Goal: Task Accomplishment & Management: Manage account settings

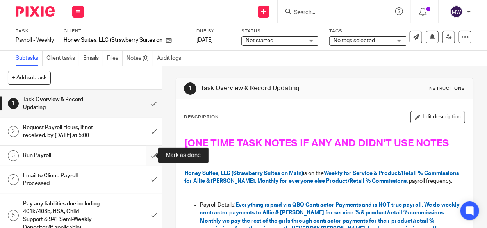
click at [146, 154] on input "submit" at bounding box center [81, 156] width 162 height 20
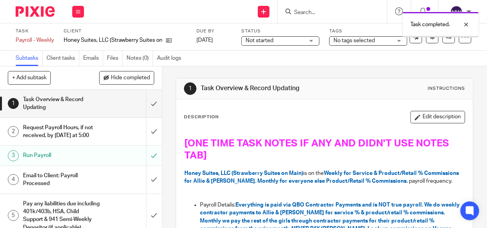
scroll to position [100, 0]
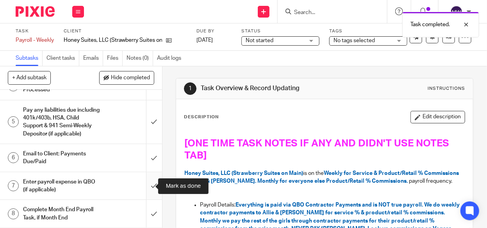
click at [144, 186] on input "submit" at bounding box center [81, 186] width 162 height 28
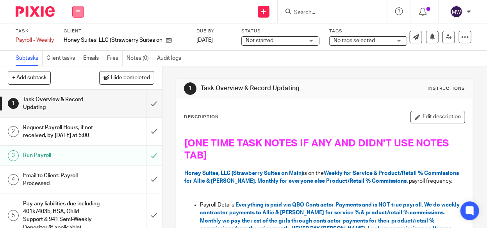
click at [80, 12] on icon at bounding box center [78, 11] width 5 height 5
click at [74, 37] on link "Work" at bounding box center [75, 36] width 14 height 5
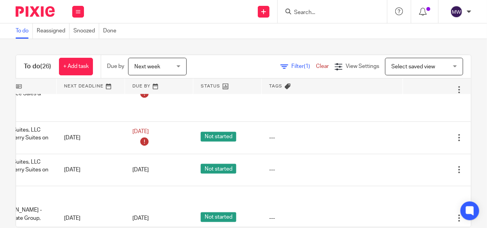
scroll to position [430, 135]
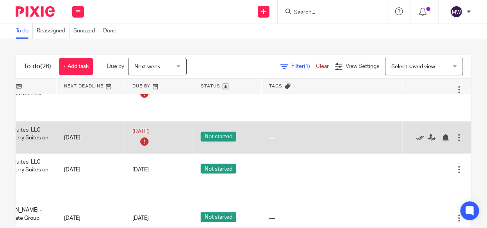
click at [417, 134] on icon at bounding box center [421, 138] width 8 height 8
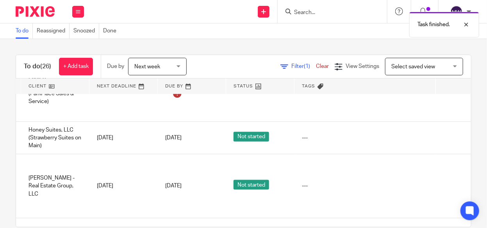
scroll to position [430, 0]
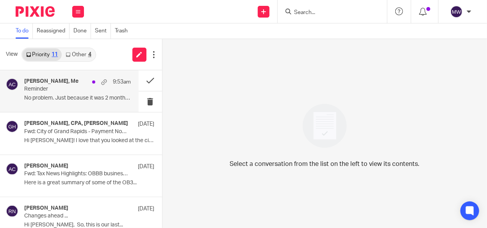
click at [55, 101] on p "No problem. Just because it was 2 months that..." at bounding box center [77, 98] width 107 height 7
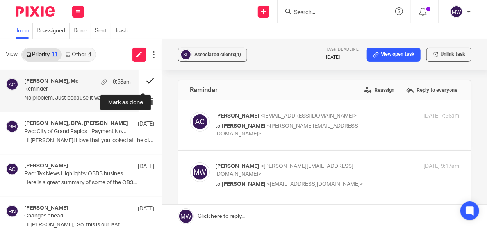
click at [140, 82] on button at bounding box center [150, 80] width 23 height 21
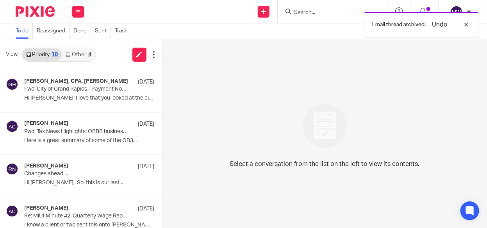
click at [93, 55] on link "Other 4" at bounding box center [78, 54] width 33 height 13
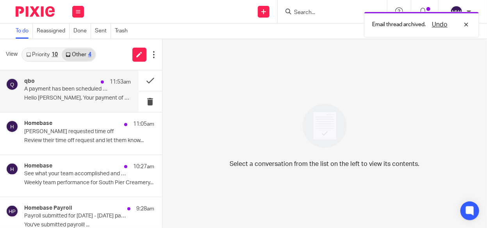
click at [100, 96] on p "Hello Melissa, Your payment of $483.00 to..." at bounding box center [77, 98] width 107 height 7
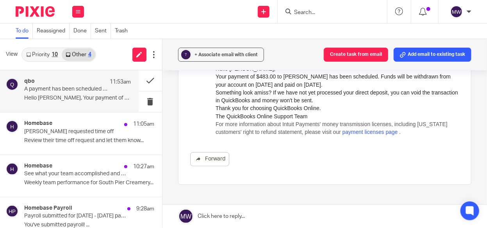
scroll to position [235, 0]
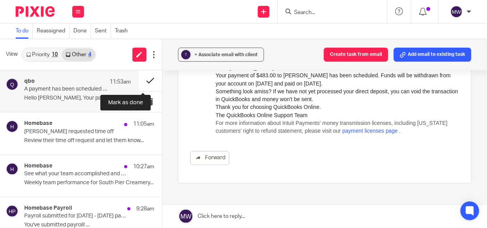
click at [140, 80] on button at bounding box center [150, 80] width 23 height 21
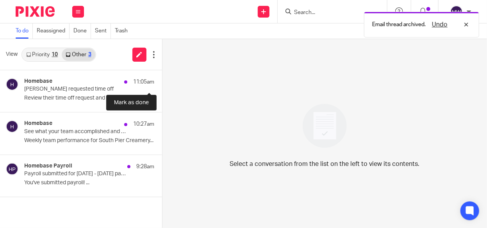
click at [141, 79] on div "Homebase 11:05am Olivia requested time off Review their time off request and le…" at bounding box center [81, 91] width 162 height 42
click at [162, 79] on button at bounding box center [165, 80] width 6 height 21
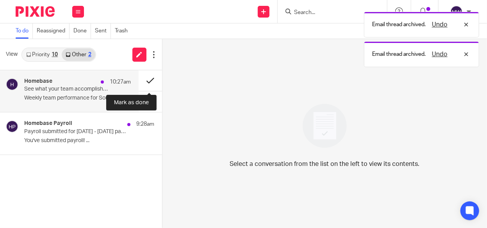
click at [147, 79] on button at bounding box center [150, 80] width 23 height 21
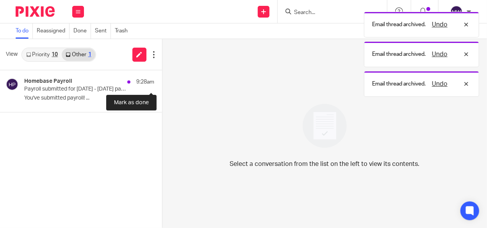
click at [162, 79] on button at bounding box center [165, 80] width 6 height 21
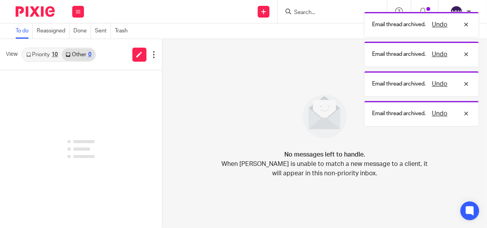
click at [50, 55] on link "Priority 10" at bounding box center [41, 54] width 39 height 13
